Goal: Task Accomplishment & Management: Use online tool/utility

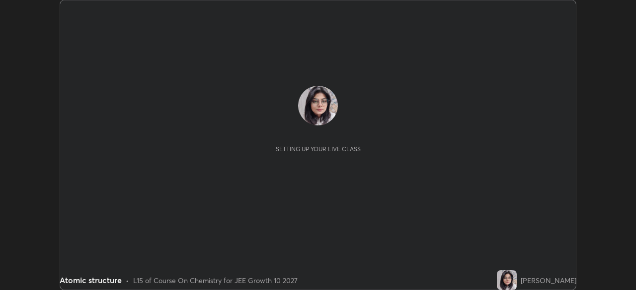
scroll to position [290, 635]
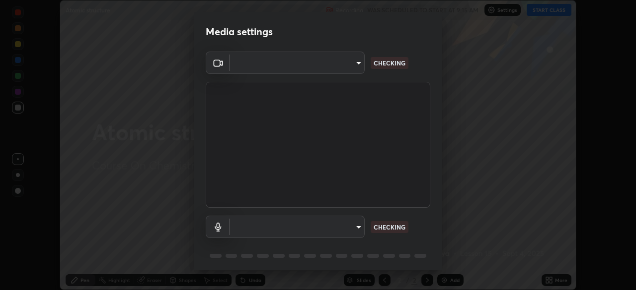
type input "b45de7ee0fa5affbd86f381d9850d11959442b20ac23425cf08cd12c60232317"
type input "default"
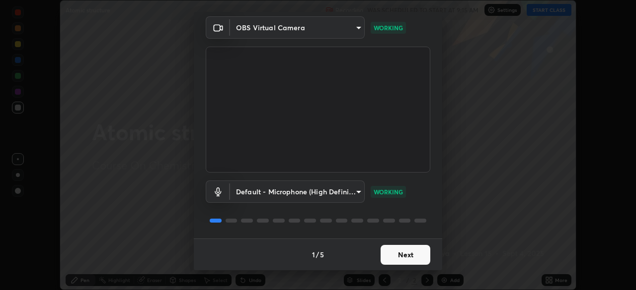
click at [409, 260] on button "Next" at bounding box center [405, 255] width 50 height 20
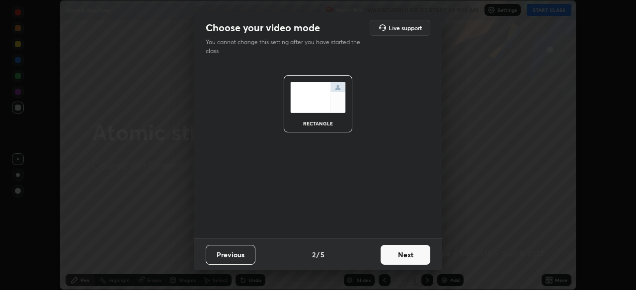
click at [405, 257] on button "Next" at bounding box center [405, 255] width 50 height 20
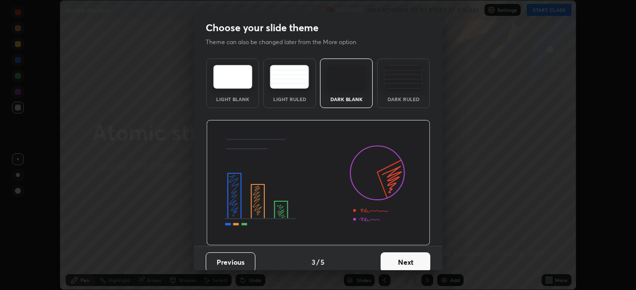
click at [403, 261] on button "Next" at bounding box center [405, 263] width 50 height 20
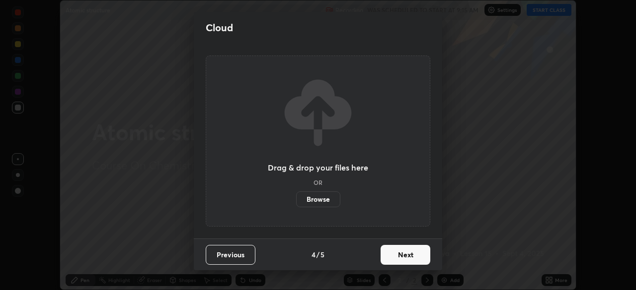
click at [403, 258] on button "Next" at bounding box center [405, 255] width 50 height 20
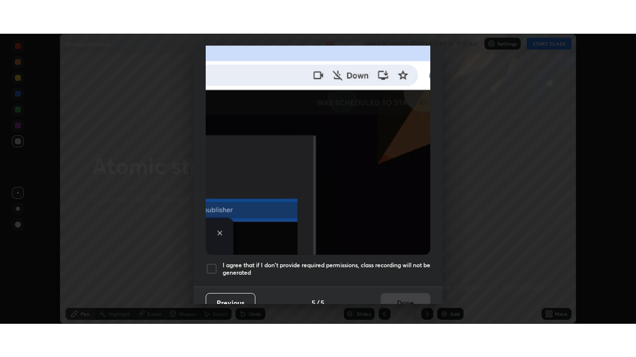
scroll to position [238, 0]
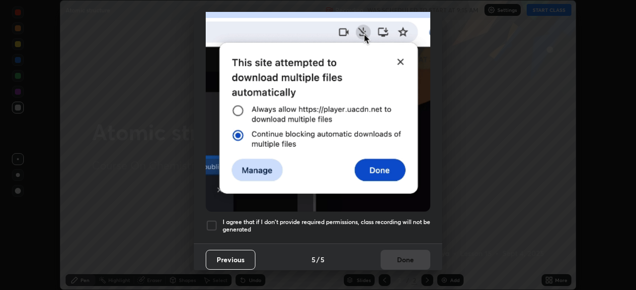
click at [209, 220] on div at bounding box center [212, 226] width 12 height 12
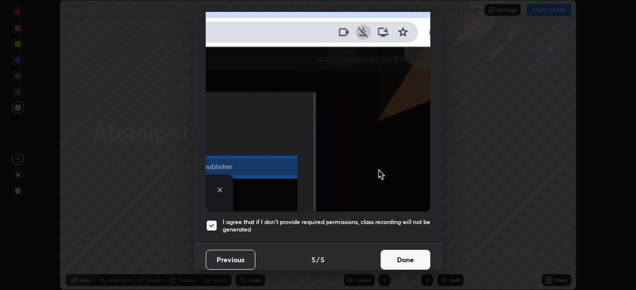
click at [401, 257] on button "Done" at bounding box center [405, 260] width 50 height 20
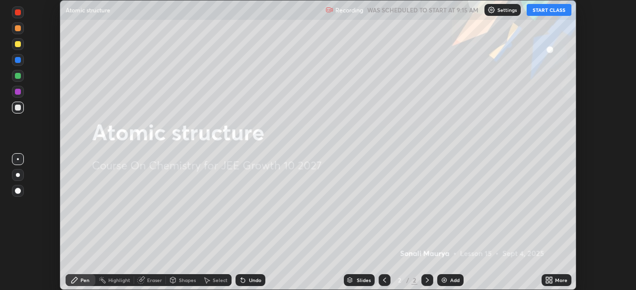
click at [553, 12] on button "START CLASS" at bounding box center [548, 10] width 45 height 12
click at [553, 281] on div "More" at bounding box center [556, 281] width 30 height 12
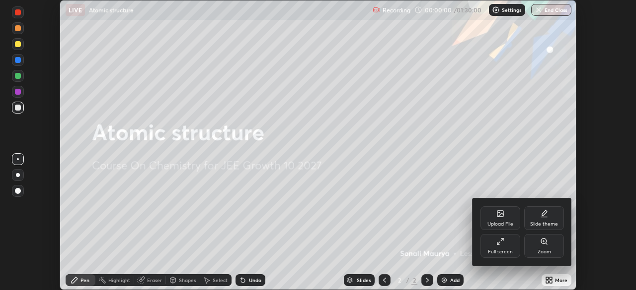
click at [500, 248] on div "Full screen" at bounding box center [500, 246] width 40 height 24
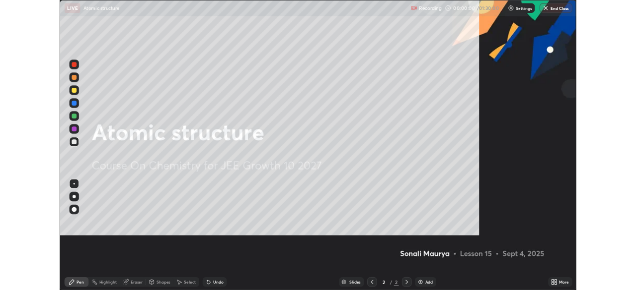
scroll to position [357, 636]
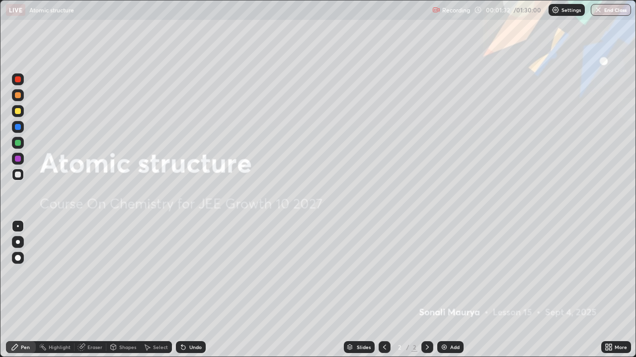
click at [447, 290] on div "Add" at bounding box center [450, 348] width 26 height 12
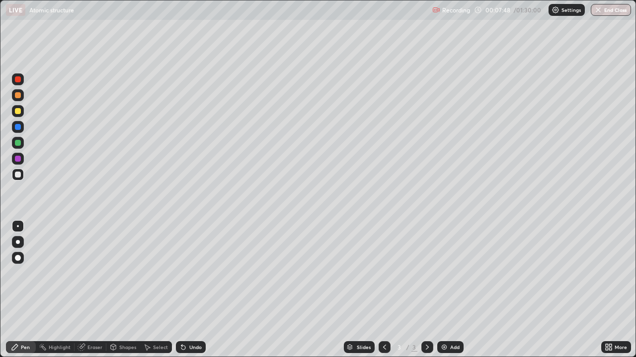
click at [90, 290] on div "Eraser" at bounding box center [94, 347] width 15 height 5
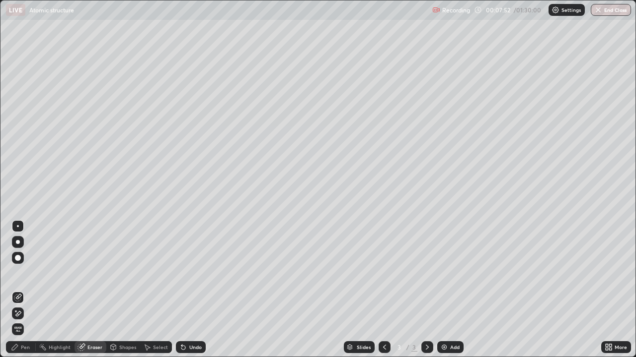
click at [26, 290] on div "Pen" at bounding box center [25, 347] width 9 height 5
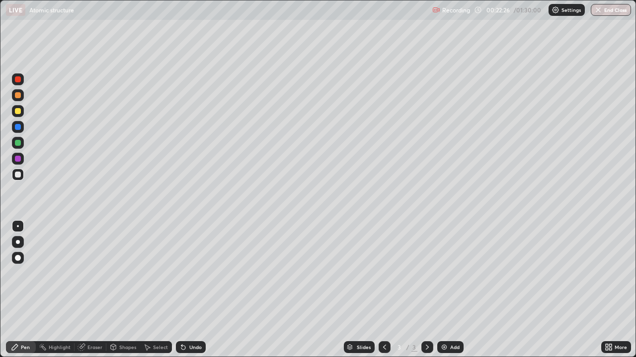
click at [442, 290] on img at bounding box center [444, 348] width 8 height 8
click at [94, 290] on div "Eraser" at bounding box center [94, 347] width 15 height 5
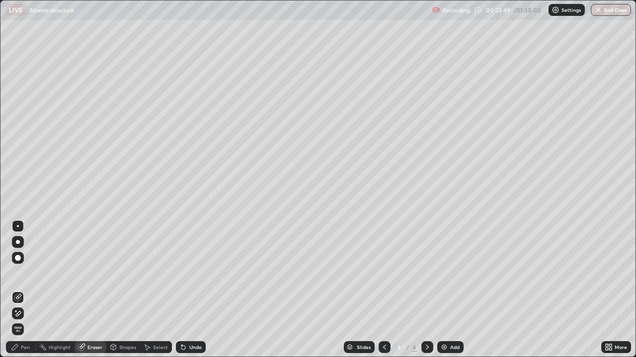
click at [25, 290] on div "Pen" at bounding box center [25, 347] width 9 height 5
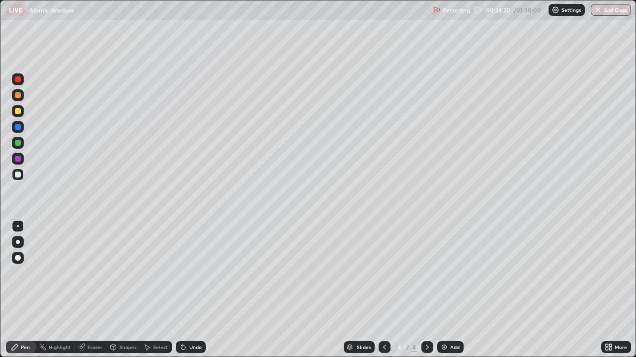
click at [90, 290] on div "Eraser" at bounding box center [94, 347] width 15 height 5
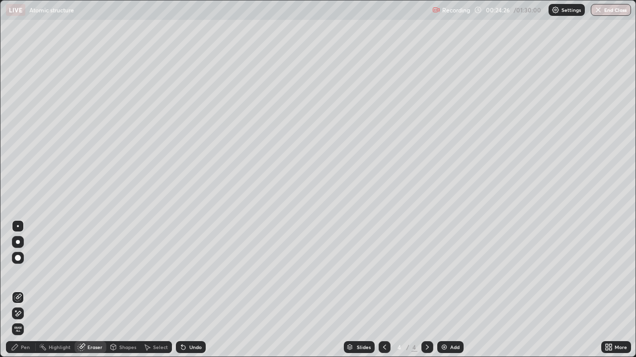
click at [26, 290] on div "Pen" at bounding box center [25, 347] width 9 height 5
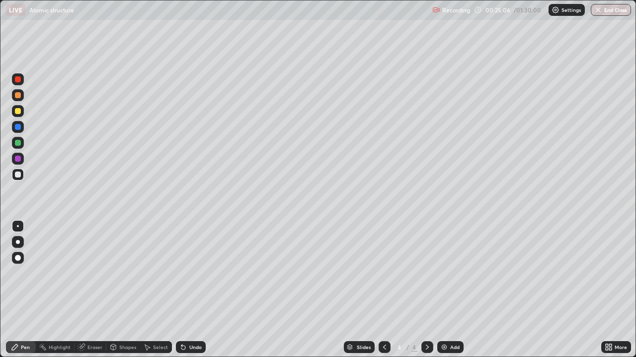
click at [95, 290] on div "Eraser" at bounding box center [94, 347] width 15 height 5
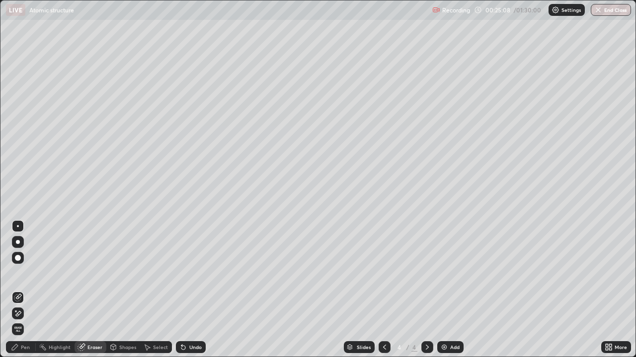
click at [26, 290] on div "Pen" at bounding box center [25, 347] width 9 height 5
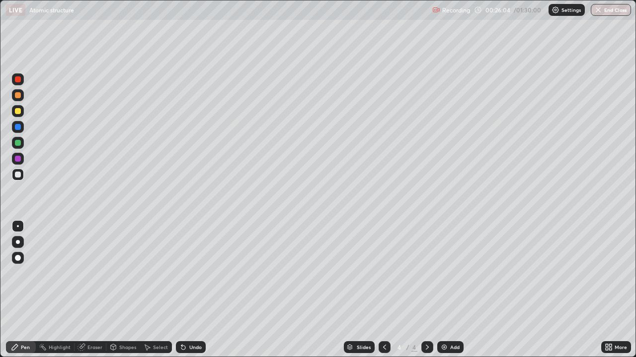
click at [121, 290] on div "Shapes" at bounding box center [127, 347] width 17 height 5
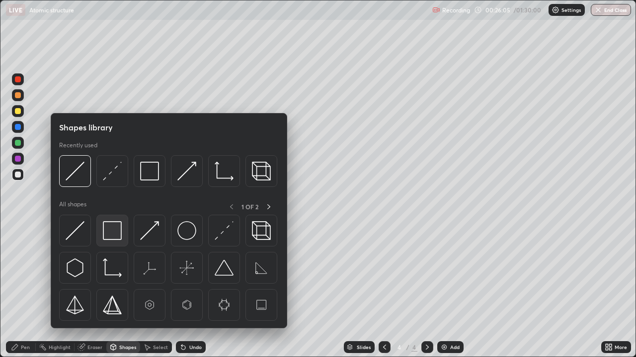
click at [114, 235] on img at bounding box center [112, 230] width 19 height 19
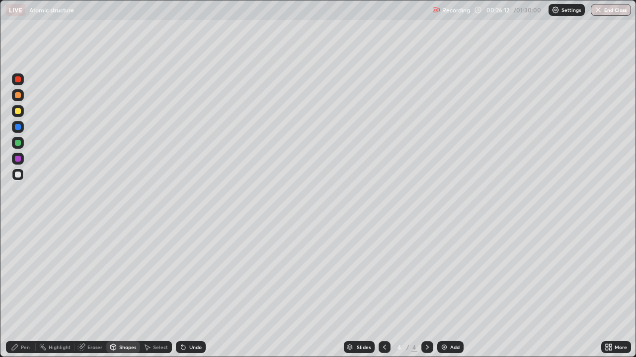
click at [26, 290] on div "Pen" at bounding box center [25, 347] width 9 height 5
click at [27, 290] on div "Pen" at bounding box center [25, 347] width 9 height 5
click at [18, 127] on div at bounding box center [18, 127] width 6 height 6
click at [96, 290] on div "Eraser" at bounding box center [94, 347] width 15 height 5
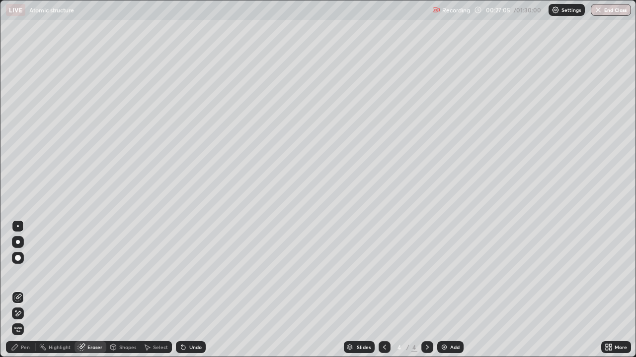
click at [25, 290] on div "Pen" at bounding box center [25, 347] width 9 height 5
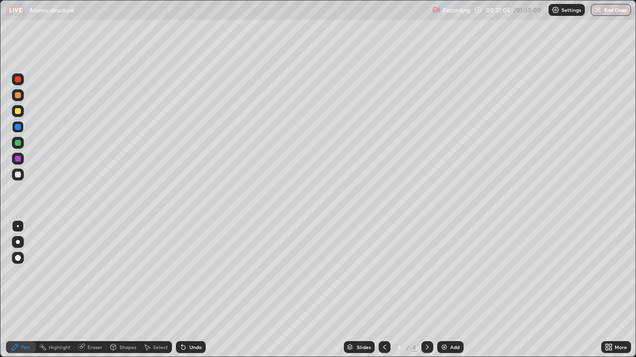
click at [19, 177] on div at bounding box center [18, 175] width 6 height 6
click at [444, 290] on img at bounding box center [444, 348] width 8 height 8
click at [441, 290] on img at bounding box center [444, 348] width 8 height 8
click at [447, 290] on div "Add" at bounding box center [450, 348] width 26 height 12
click at [383, 290] on icon at bounding box center [384, 348] width 8 height 8
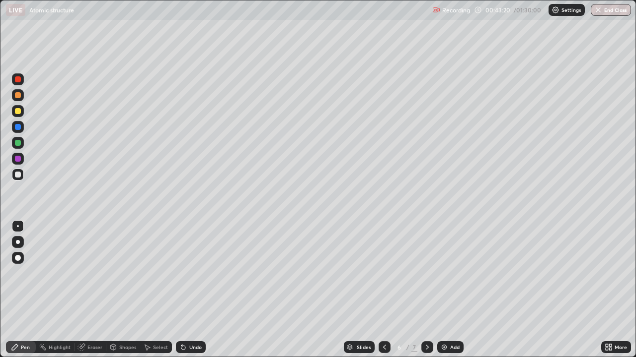
click at [384, 290] on icon at bounding box center [384, 348] width 8 height 8
click at [428, 290] on icon at bounding box center [427, 348] width 8 height 8
click at [447, 290] on div "Add" at bounding box center [450, 348] width 26 height 12
click at [380, 290] on icon at bounding box center [384, 348] width 8 height 8
click at [426, 290] on icon at bounding box center [427, 348] width 8 height 8
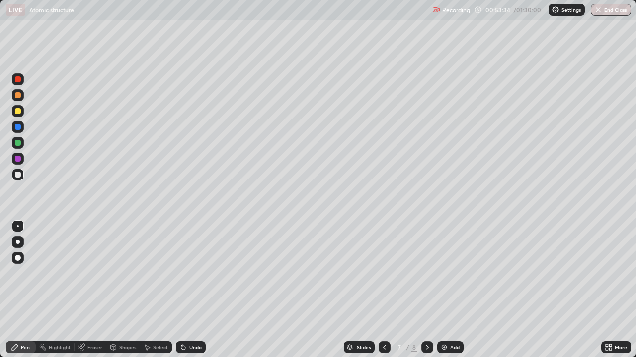
click at [426, 290] on icon at bounding box center [427, 348] width 8 height 8
click at [445, 290] on img at bounding box center [444, 348] width 8 height 8
click at [455, 290] on div "Add" at bounding box center [454, 347] width 9 height 5
click at [100, 290] on div "Eraser" at bounding box center [94, 347] width 15 height 5
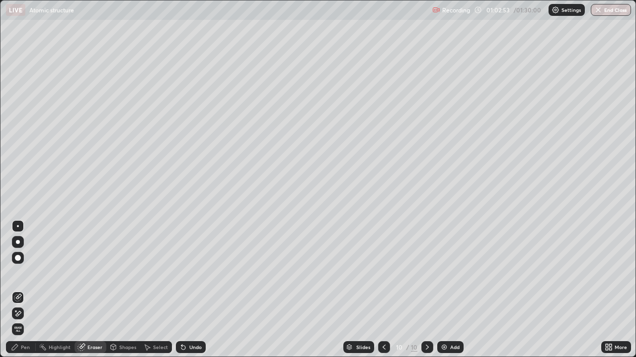
click at [25, 290] on div "Pen" at bounding box center [25, 347] width 9 height 5
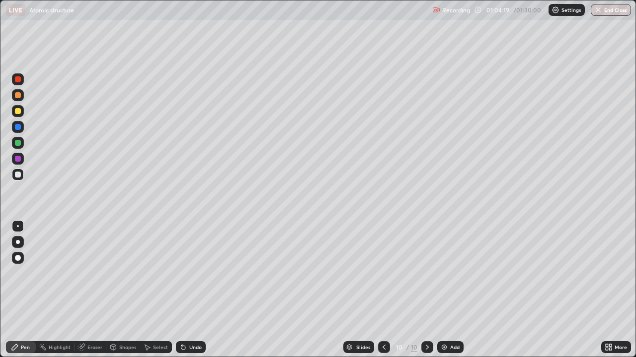
click at [448, 290] on div "Add" at bounding box center [450, 348] width 26 height 12
click at [94, 290] on div "Eraser" at bounding box center [94, 347] width 15 height 5
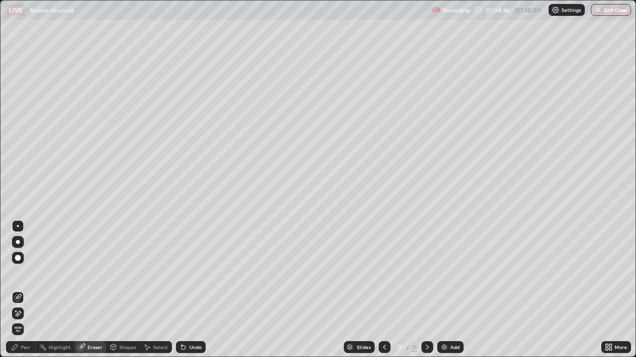
click at [24, 290] on div "Pen" at bounding box center [25, 347] width 9 height 5
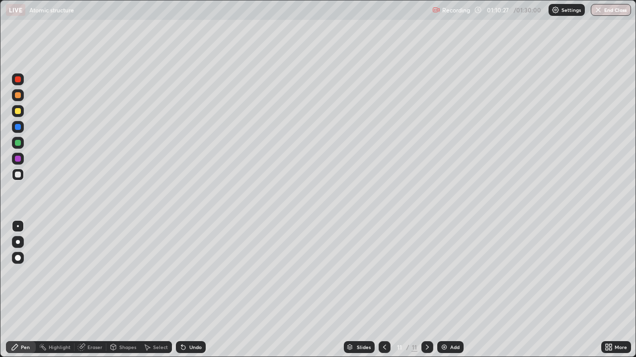
click at [99, 290] on div "Eraser" at bounding box center [94, 347] width 15 height 5
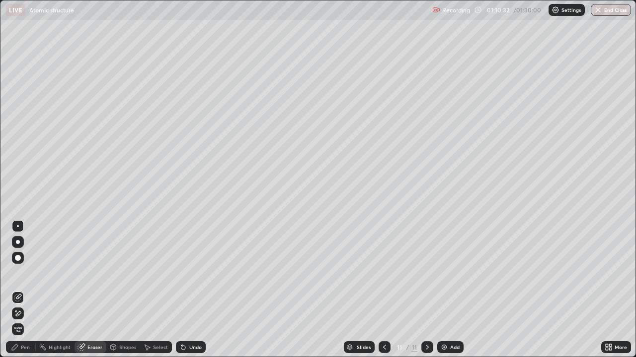
click at [23, 290] on div "Pen" at bounding box center [25, 347] width 9 height 5
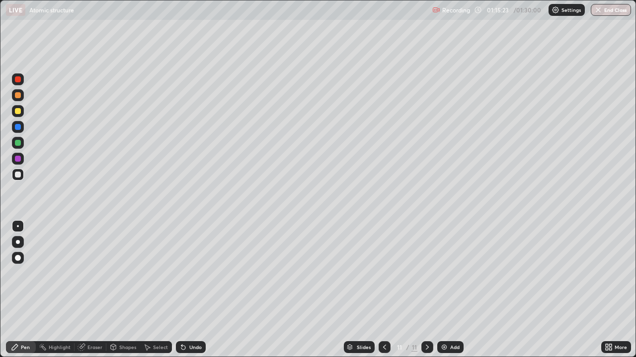
click at [450, 290] on div "Add" at bounding box center [454, 347] width 9 height 5
click at [97, 290] on div "Eraser" at bounding box center [94, 347] width 15 height 5
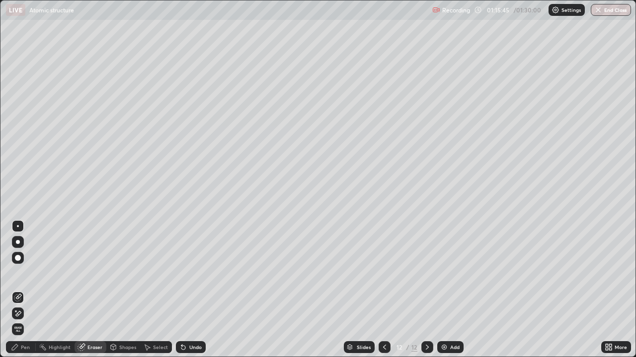
click at [26, 290] on div "Pen" at bounding box center [25, 347] width 9 height 5
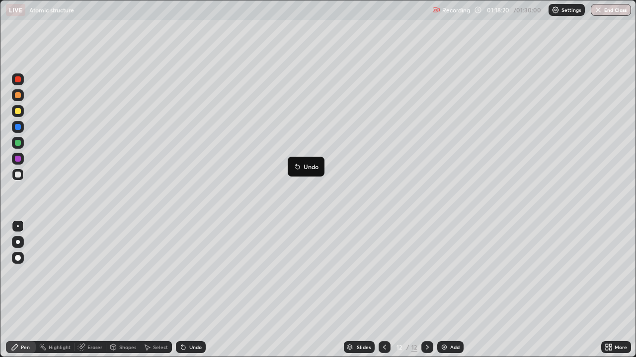
click at [302, 168] on button "Undo" at bounding box center [305, 167] width 29 height 12
click at [614, 12] on button "End Class" at bounding box center [610, 10] width 40 height 12
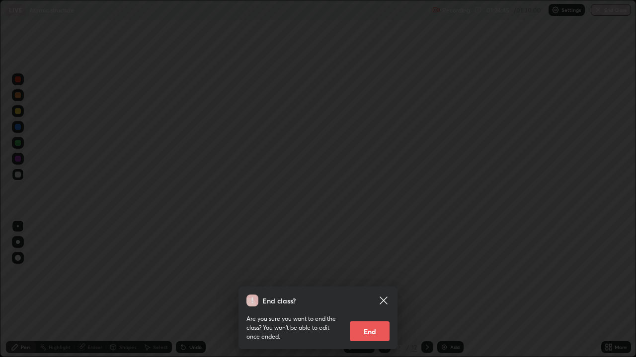
click at [371, 290] on button "End" at bounding box center [370, 332] width 40 height 20
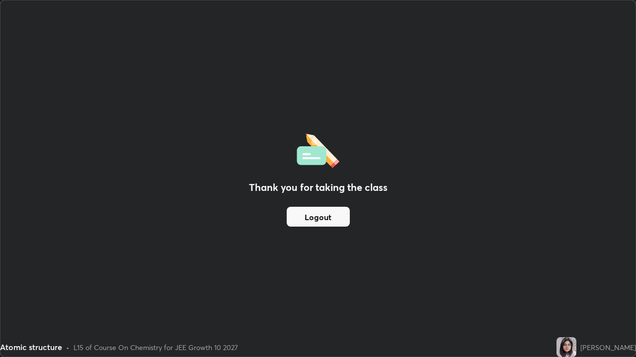
click at [333, 216] on button "Logout" at bounding box center [317, 217] width 63 height 20
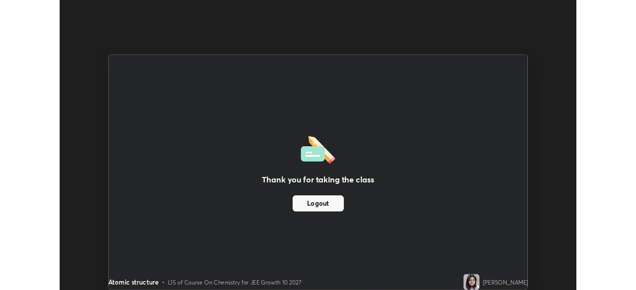
scroll to position [49358, 49013]
